Goal: Task Accomplishment & Management: Complete application form

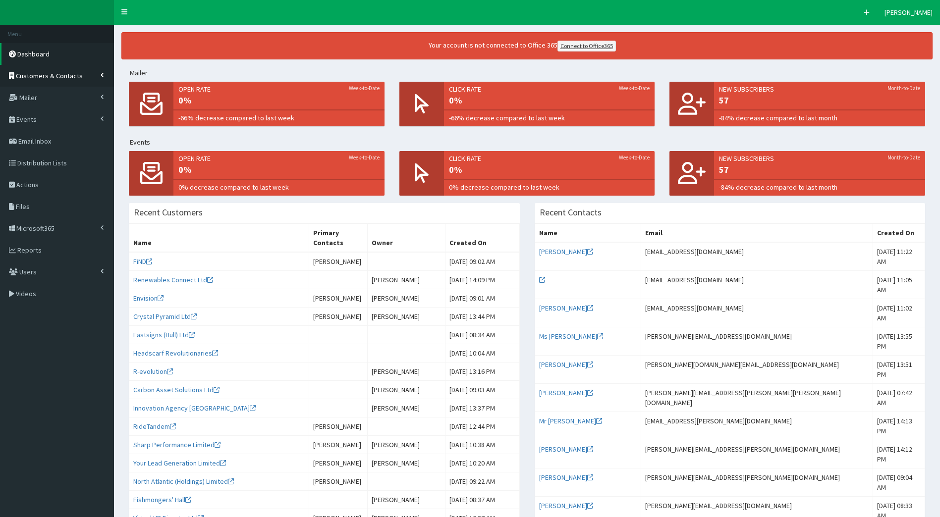
click at [65, 78] on span "Customers & Contacts" at bounding box center [49, 75] width 67 height 9
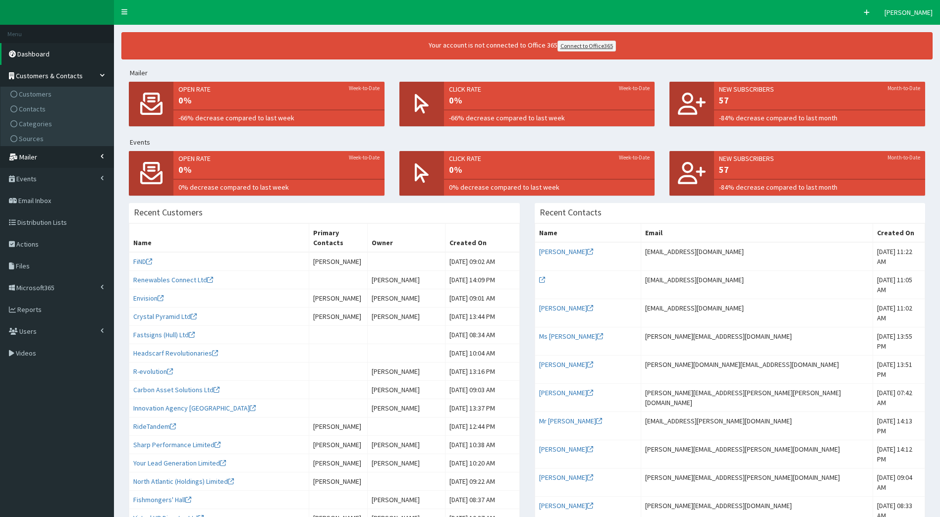
click at [75, 157] on link "Mailer" at bounding box center [57, 157] width 114 height 22
click at [55, 146] on span "Email Templates" at bounding box center [43, 145] width 48 height 9
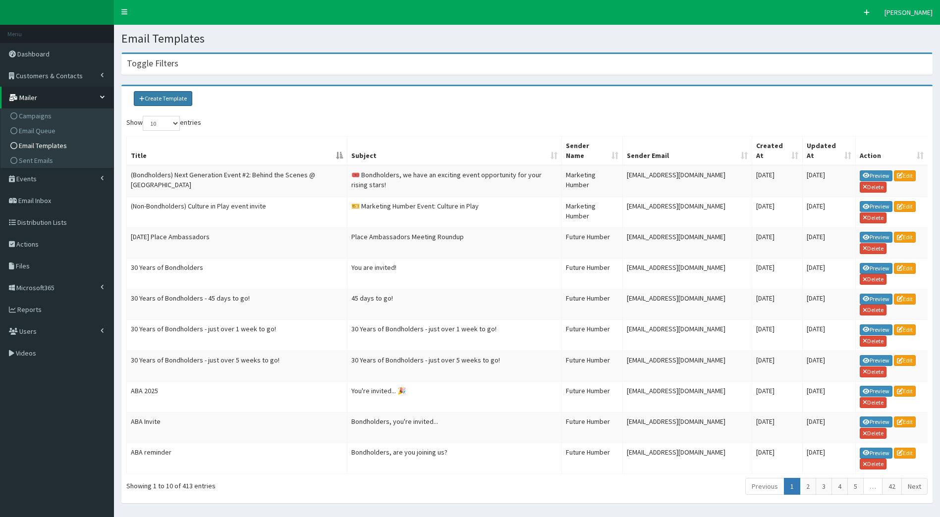
click at [175, 98] on link "Create Template" at bounding box center [163, 98] width 58 height 15
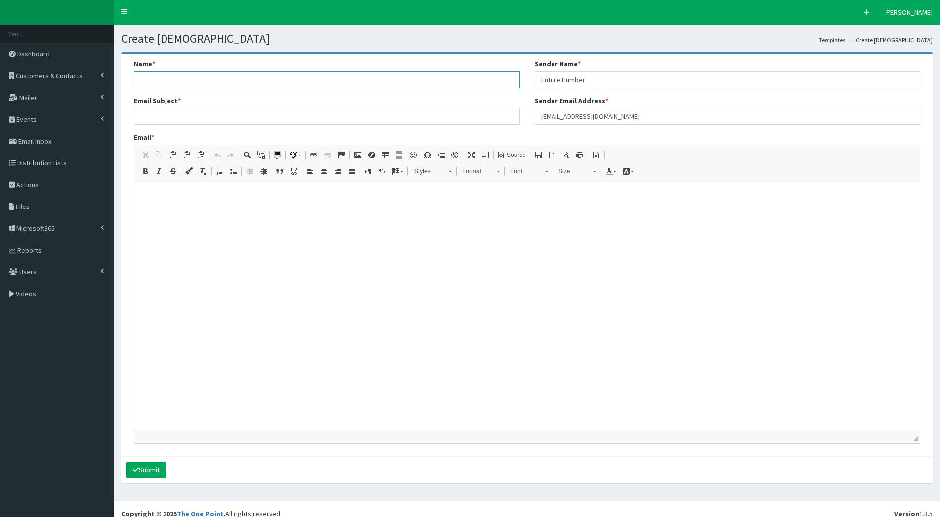
click at [160, 81] on input "Name *" at bounding box center [327, 79] width 386 height 17
click at [211, 79] on input "Name *" at bounding box center [327, 79] width 386 height 17
click at [172, 68] on div "Name *" at bounding box center [327, 73] width 386 height 29
click at [174, 85] on input "Name *" at bounding box center [327, 79] width 386 height 17
type input "a"
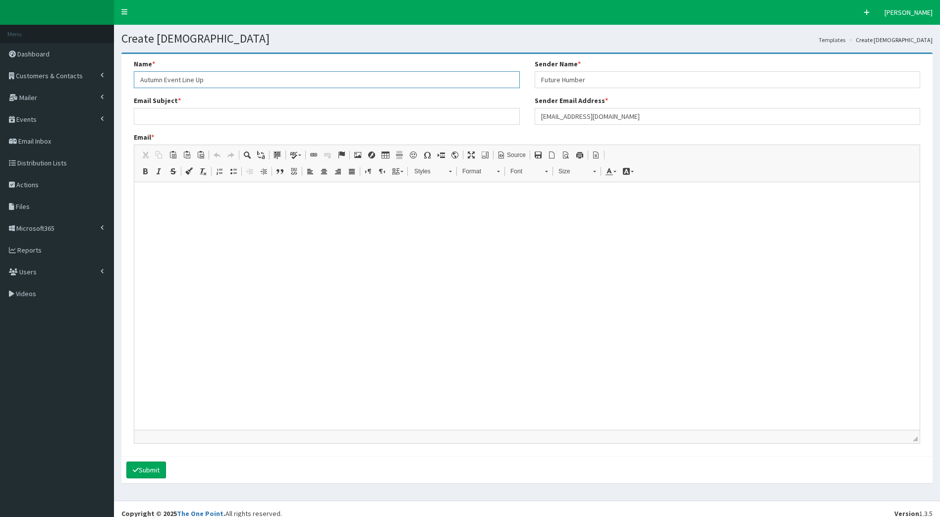
type input "Autumn Event Line Up"
click at [239, 119] on input "Email Subject *" at bounding box center [327, 116] width 386 height 17
type input "y"
type input "Your Autumn Line-Up: Bondholder Events"
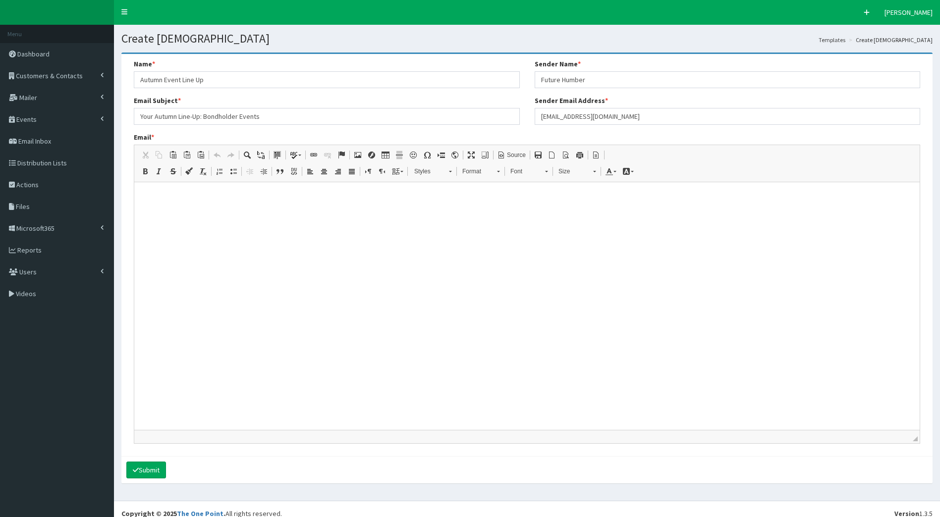
click at [225, 207] on html at bounding box center [526, 194] width 785 height 25
click at [515, 155] on span "Source" at bounding box center [515, 155] width 20 height 8
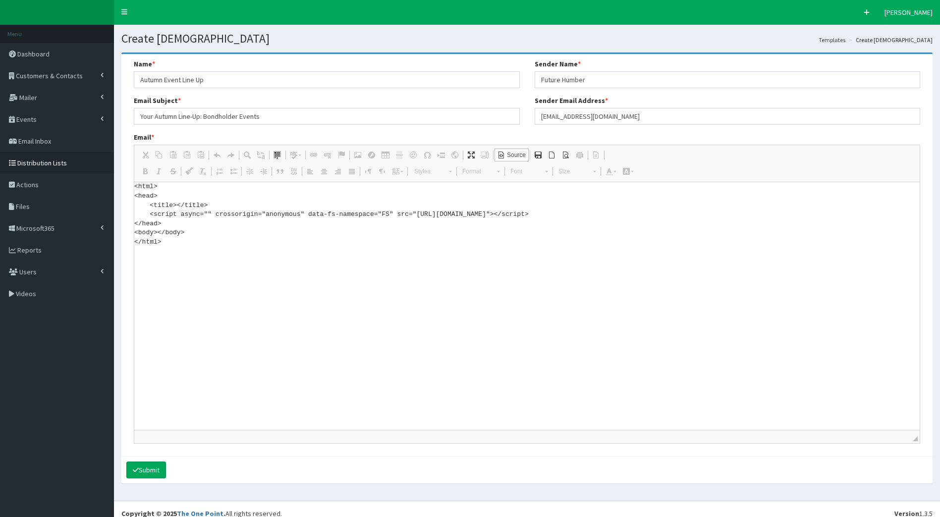
drag, startPoint x: 166, startPoint y: 245, endPoint x: 91, endPoint y: 158, distance: 115.2
click at [91, 158] on div "F Pr \Toggle navigation Quick Create Elleanor Siddall Elleanor Siddall Member s…" at bounding box center [470, 263] width 940 height 526
paste textarea "!DOCTYPE html> <html xmlns:v="urn:schemas-microsoft-com:vml" xmlns:o="urn:schem…"
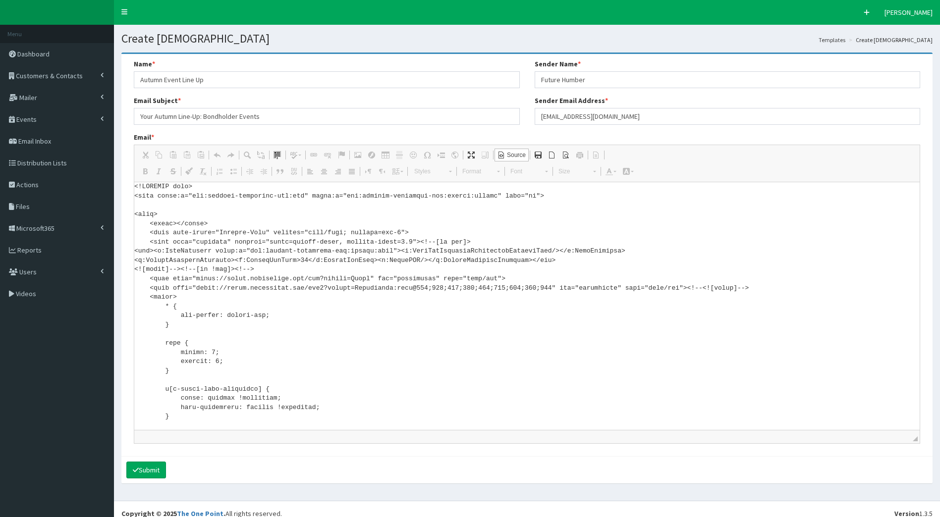
scroll to position [6254, 0]
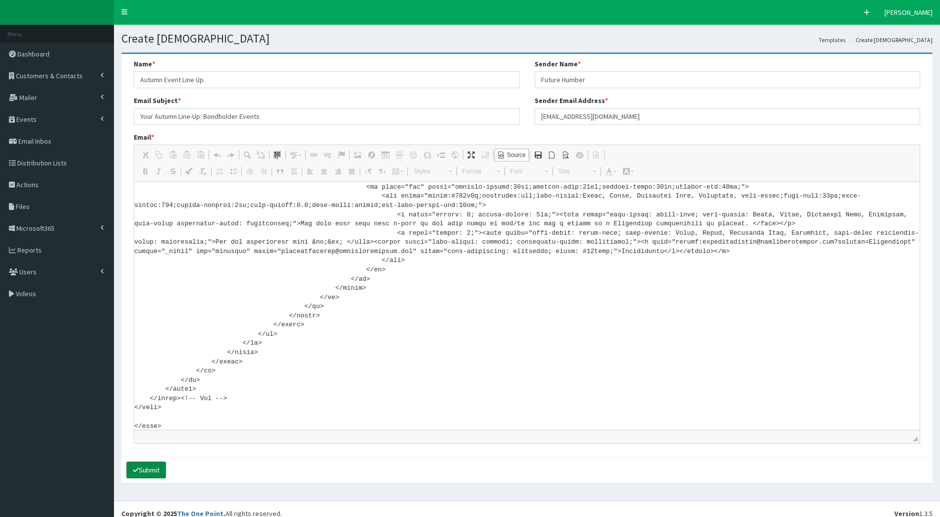
type textarea "<!DOCTYPE html> <html xmlns:v="urn:schemas-microsoft-com:vml" xmlns:o="urn:sche…"
click at [150, 474] on button "Submit" at bounding box center [146, 470] width 40 height 17
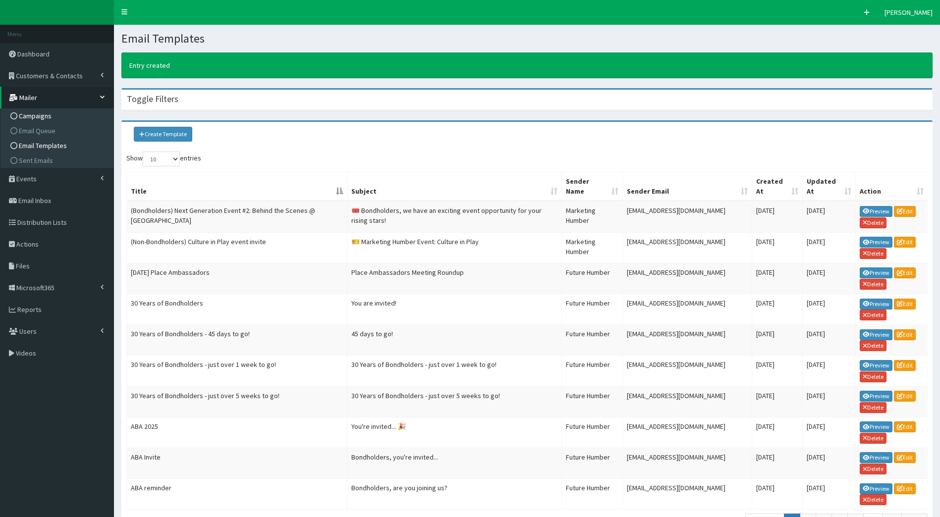
click at [39, 117] on span "Campaigns" at bounding box center [35, 115] width 33 height 9
click at [889, 162] on div "Show 10 25 50 100 entries" at bounding box center [526, 160] width 801 height 17
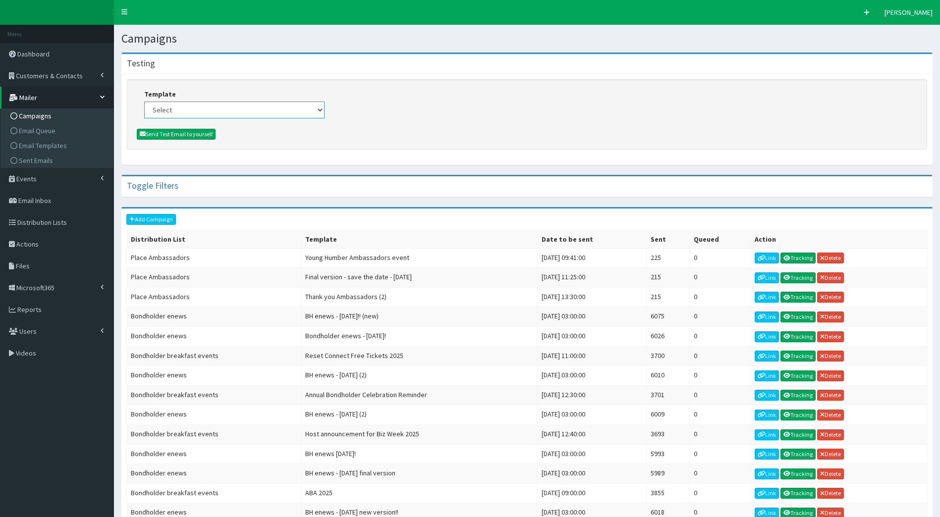
click at [182, 115] on select "Select (Bondholders) Next Generation Event #2: Behind the Scenes @ Paragon Arca…" at bounding box center [234, 110] width 180 height 17
select select "429"
click at [144, 102] on select "Select (Bondholders) Next Generation Event #2: Behind the Scenes @ Paragon Arca…" at bounding box center [234, 110] width 180 height 17
click at [173, 134] on button "Send Test Email to yourself" at bounding box center [176, 134] width 79 height 11
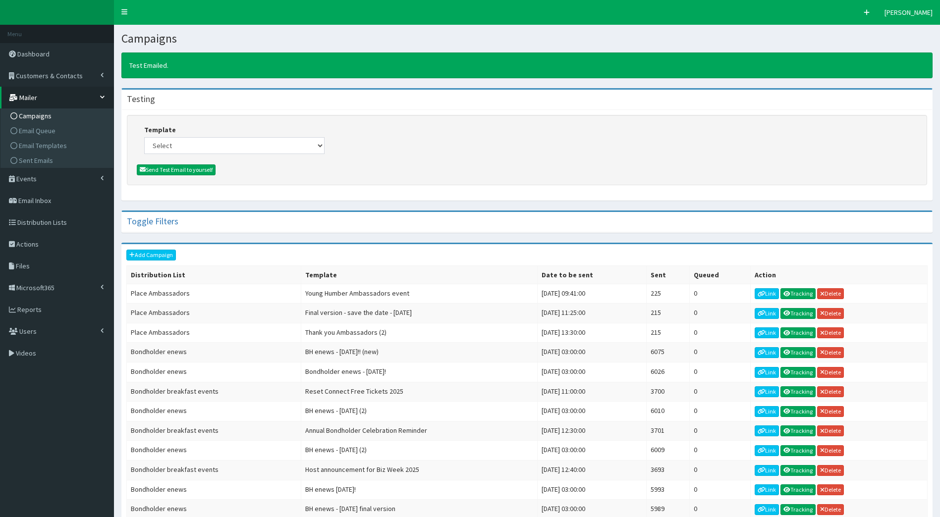
click at [872, 172] on div at bounding box center [527, 169] width 780 height 11
click at [166, 258] on link "Add Campaign" at bounding box center [151, 255] width 50 height 11
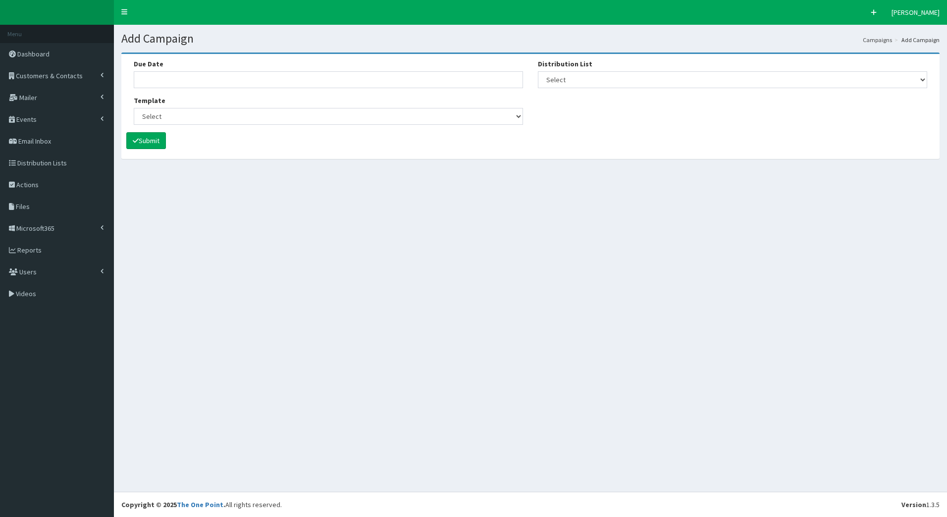
click at [174, 66] on div "Due Date" at bounding box center [328, 73] width 389 height 29
click at [183, 79] on input "Due Date" at bounding box center [328, 79] width 389 height 17
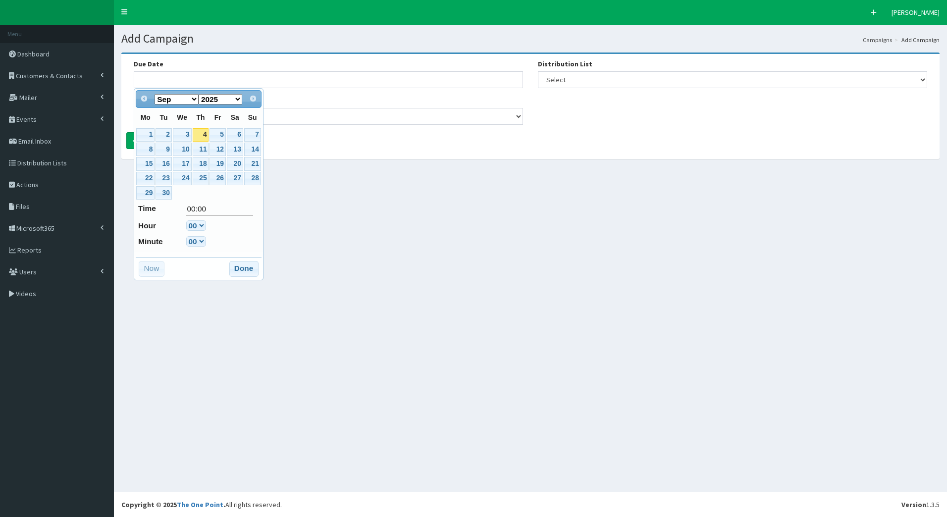
click at [361, 95] on div "Due Date Template Select (Bondholders) Next Generation Event #2: Behind the Sce…" at bounding box center [328, 95] width 404 height 73
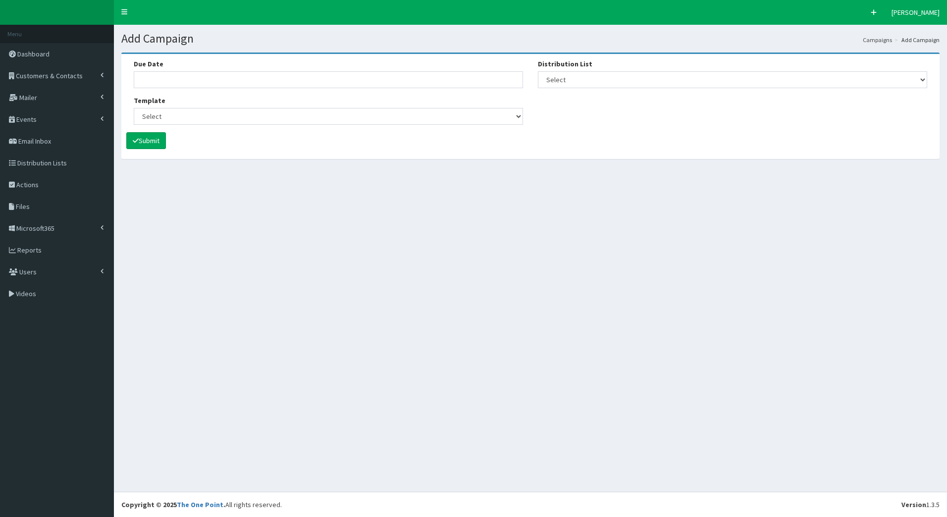
click at [350, 90] on div "Due Date Template Select (Bondholders) Next Generation Event #2: Behind the Sce…" at bounding box center [328, 95] width 404 height 73
click at [336, 80] on input "Due Date" at bounding box center [328, 79] width 389 height 17
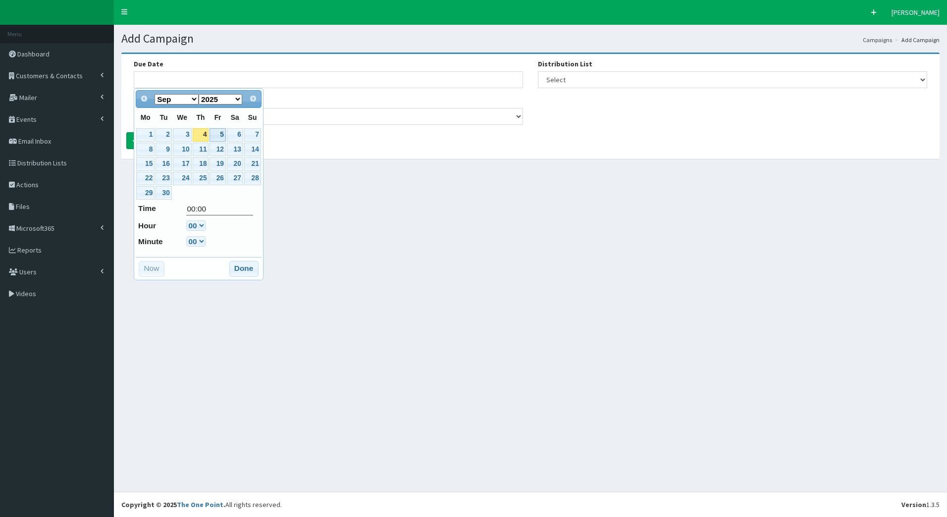
click at [219, 132] on link "5" at bounding box center [218, 134] width 16 height 13
click at [202, 223] on select "00 01 02 03 04 05 06 07 08 09 10 11 12 13 14 15 16 17 18 19 20 21 22 23" at bounding box center [196, 225] width 20 height 10
type input "05-09-2025 07:00"
type input "07:00"
select select "7"
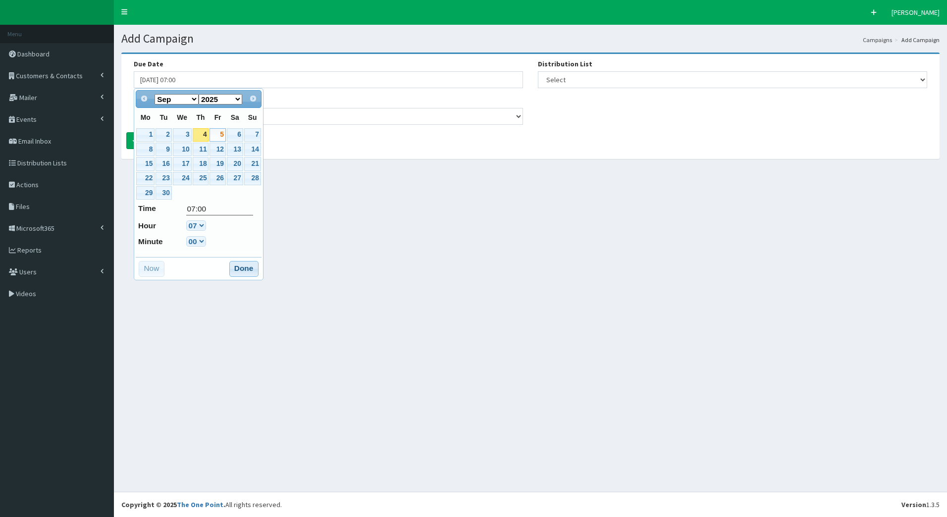
click at [241, 269] on button "Done" at bounding box center [243, 269] width 29 height 16
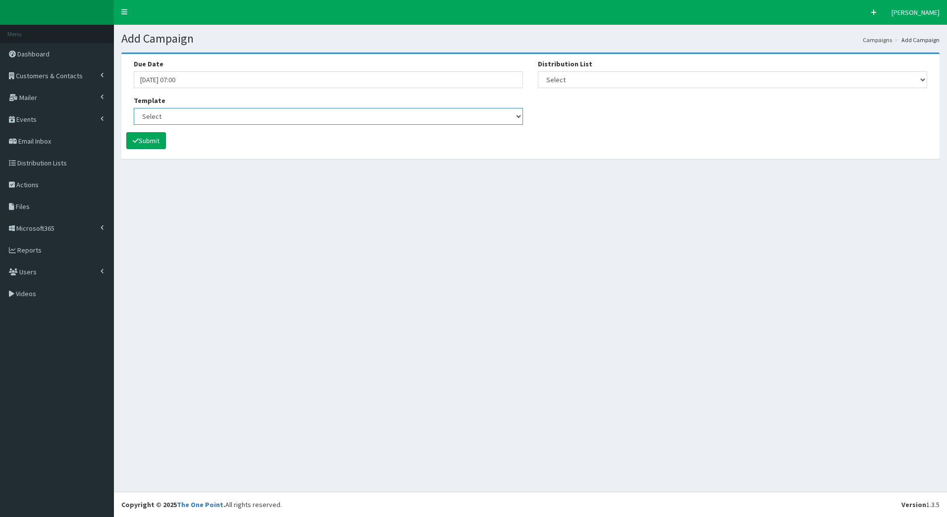
click at [164, 112] on select "Select (Bondholders) Next Generation Event #2: Behind the Scenes @ Paragon Arca…" at bounding box center [328, 116] width 389 height 17
select select "429"
click at [134, 108] on select "Select (Bondholders) Next Generation Event #2: Behind the Scenes @ Paragon Arca…" at bounding box center [328, 116] width 389 height 17
click at [621, 84] on select "Select [DEVELOPER TEST] Bondholder Advisory Group Bondholder breakfast events B…" at bounding box center [732, 79] width 389 height 17
select select "99"
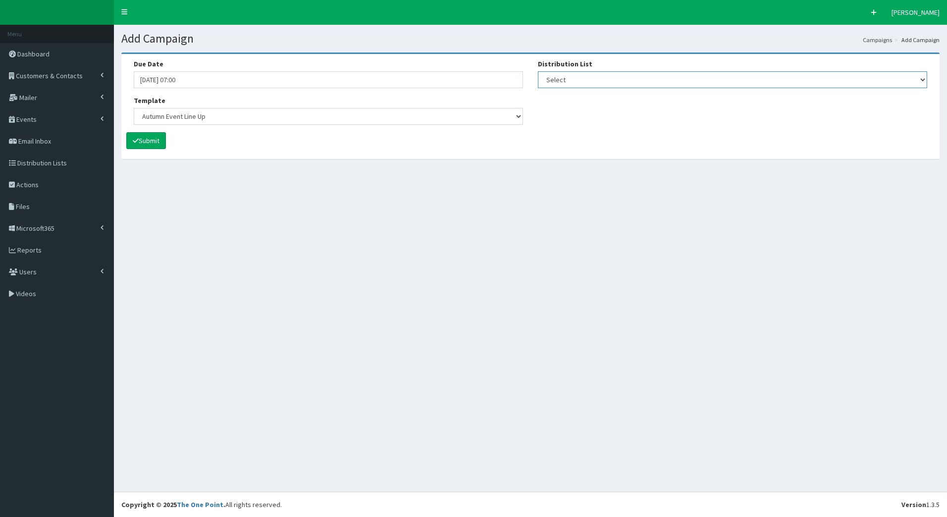
click at [538, 71] on select "Select [DEVELOPER TEST] Bondholder Advisory Group Bondholder breakfast events B…" at bounding box center [732, 79] width 389 height 17
click at [154, 137] on button "Submit" at bounding box center [146, 140] width 40 height 17
